Goal: Information Seeking & Learning: Learn about a topic

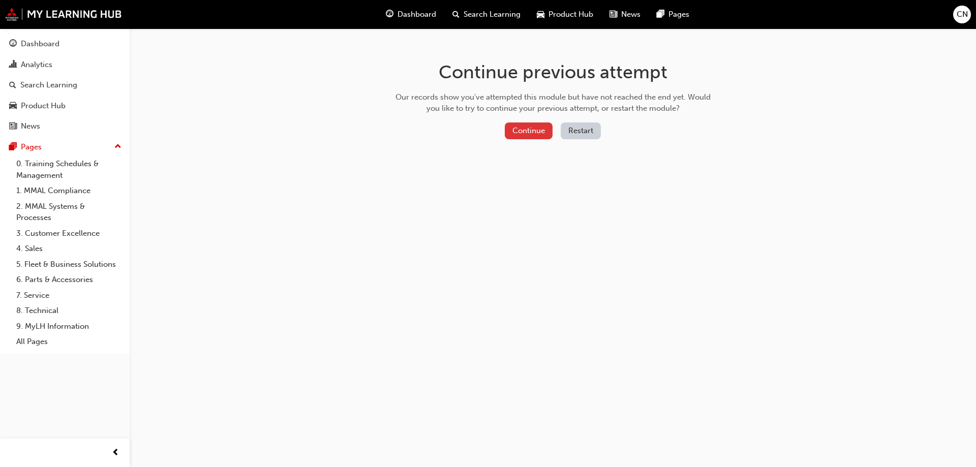
click at [541, 134] on button "Continue" at bounding box center [529, 131] width 48 height 17
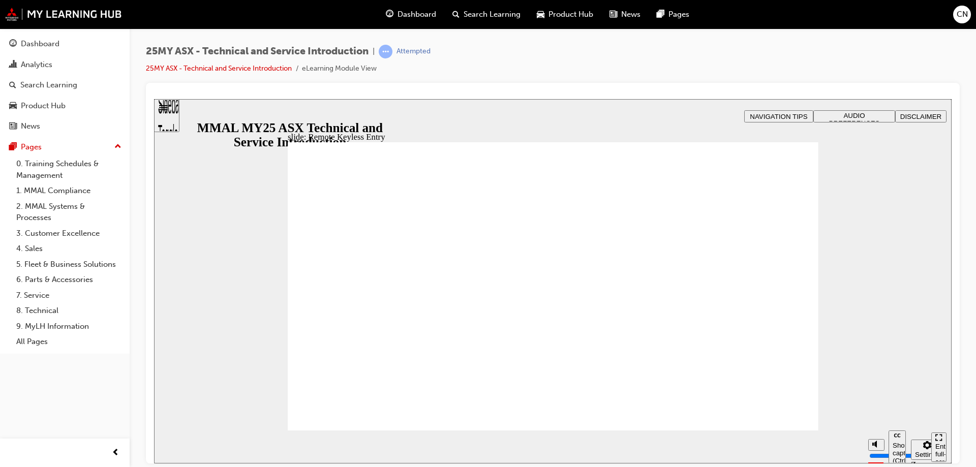
drag, startPoint x: 795, startPoint y: 143, endPoint x: 814, endPoint y: 222, distance: 81.0
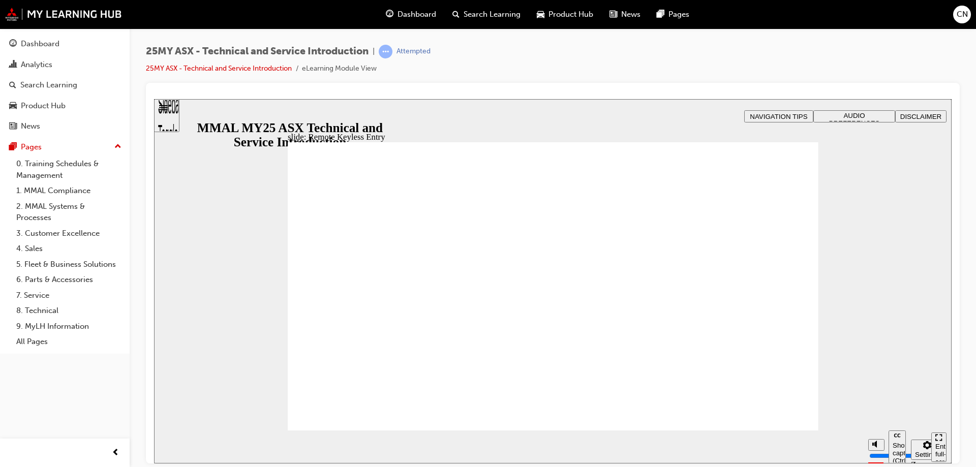
type input "21"
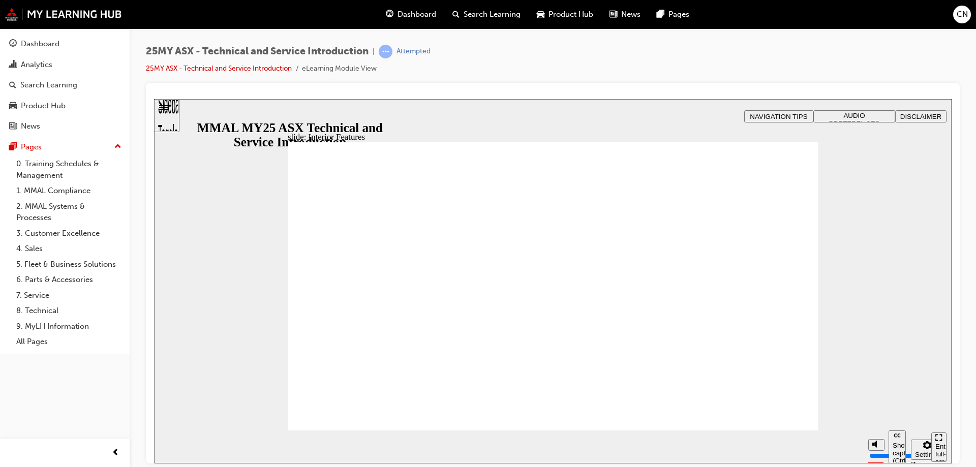
type input "17"
